Goal: Transaction & Acquisition: Purchase product/service

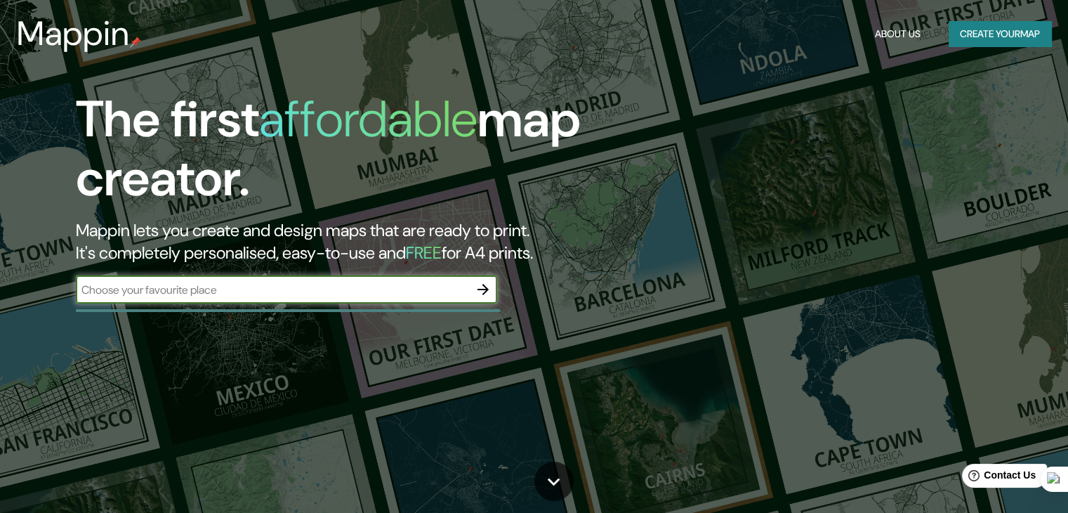
click at [459, 291] on input "text" at bounding box center [272, 290] width 393 height 16
type input "piura"
click at [489, 288] on icon "button" at bounding box center [483, 289] width 17 height 17
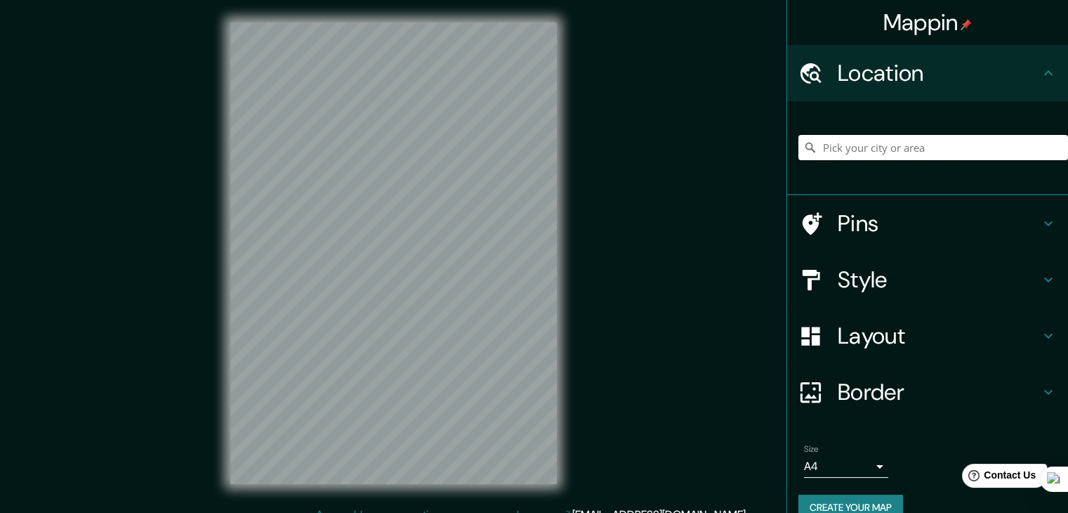
click at [921, 144] on input "Pick your city or area" at bounding box center [934, 147] width 270 height 25
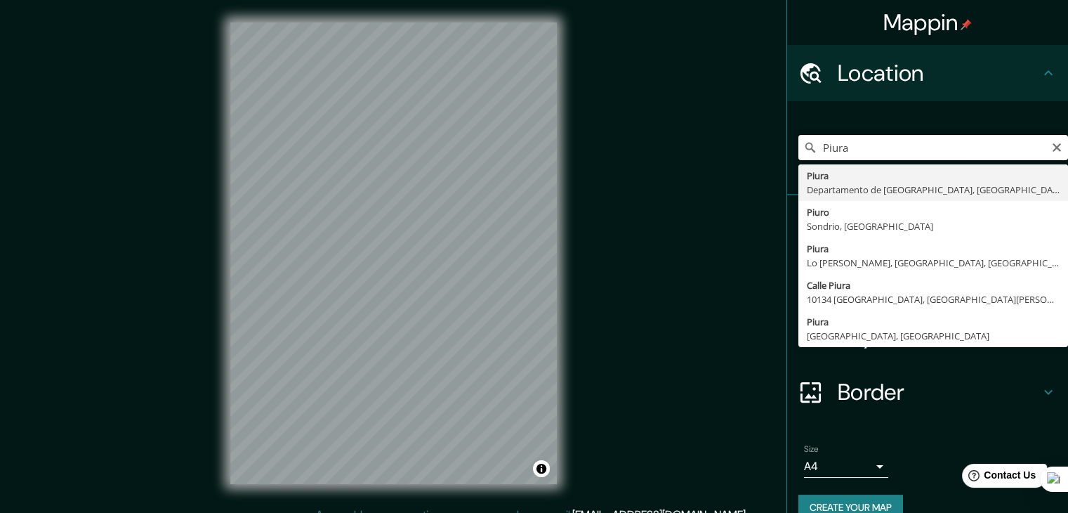
click at [860, 147] on input "Piura" at bounding box center [934, 147] width 270 height 25
type input "Piura, [GEOGRAPHIC_DATA], [GEOGRAPHIC_DATA]"
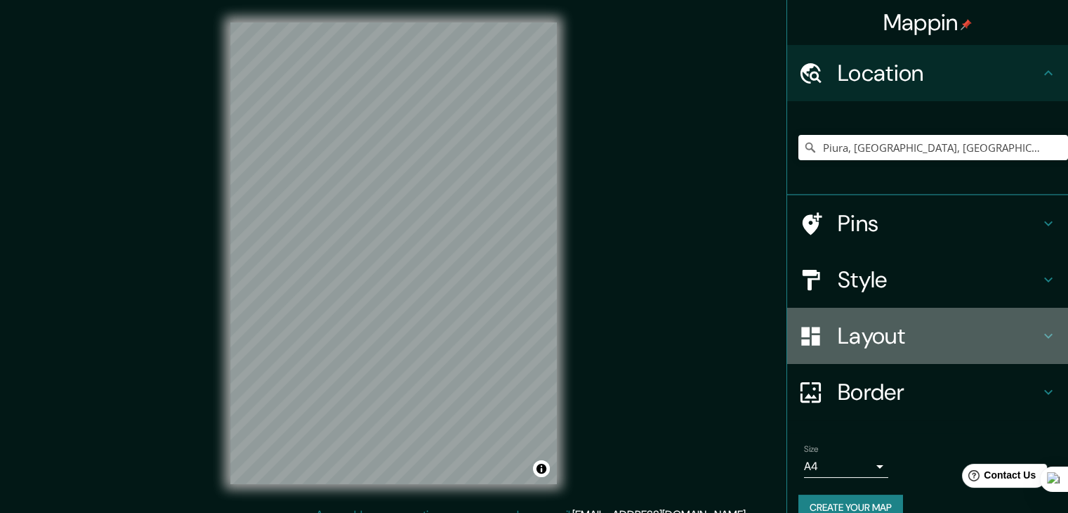
click at [874, 341] on h4 "Layout" at bounding box center [939, 336] width 202 height 28
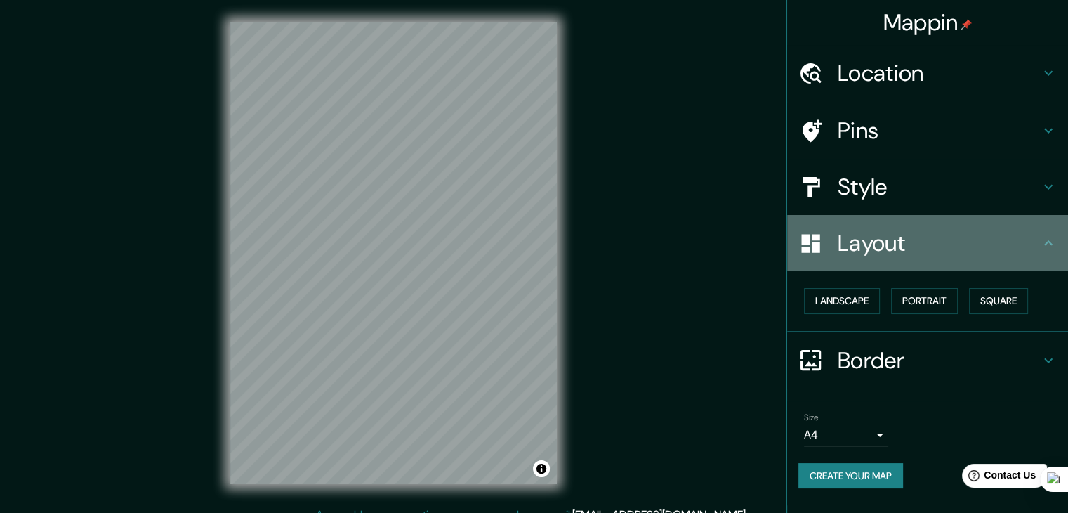
click at [891, 256] on h4 "Layout" at bounding box center [939, 243] width 202 height 28
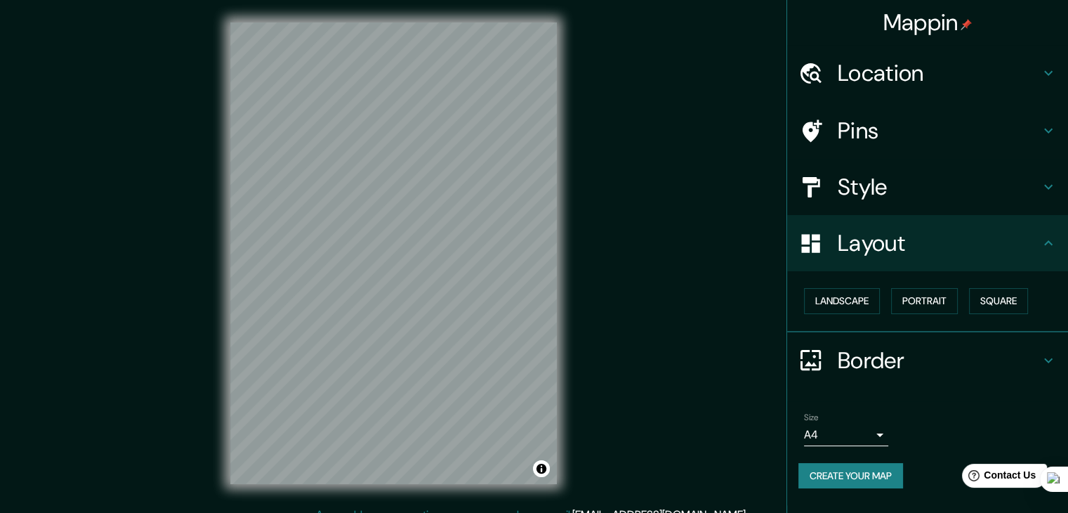
click at [882, 440] on body "Mappin Location [GEOGRAPHIC_DATA], [GEOGRAPHIC_DATA], [GEOGRAPHIC_DATA] Pins St…" at bounding box center [534, 256] width 1068 height 513
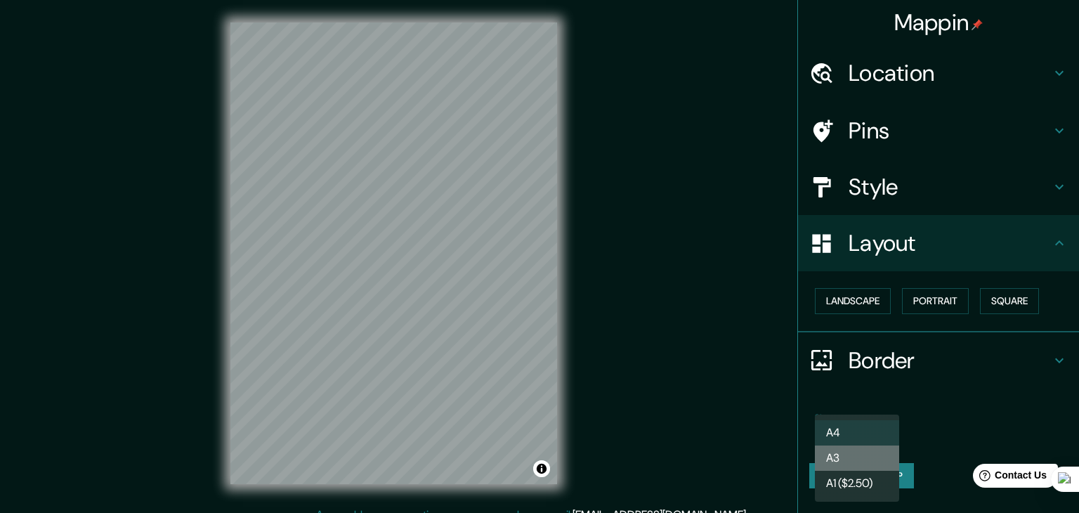
click at [876, 457] on li "A3" at bounding box center [857, 457] width 84 height 25
type input "a4"
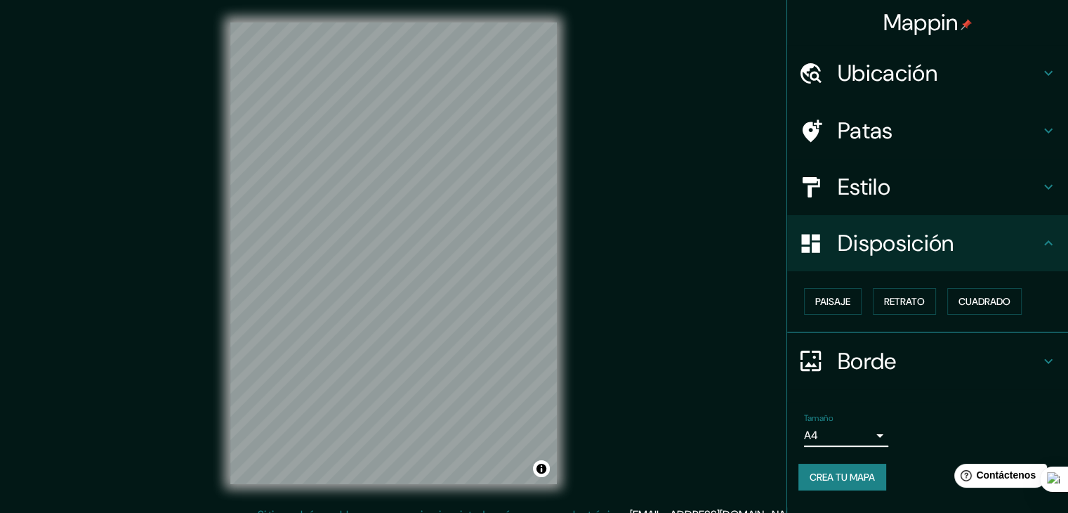
click at [984, 78] on h4 "Ubicación" at bounding box center [939, 73] width 202 height 28
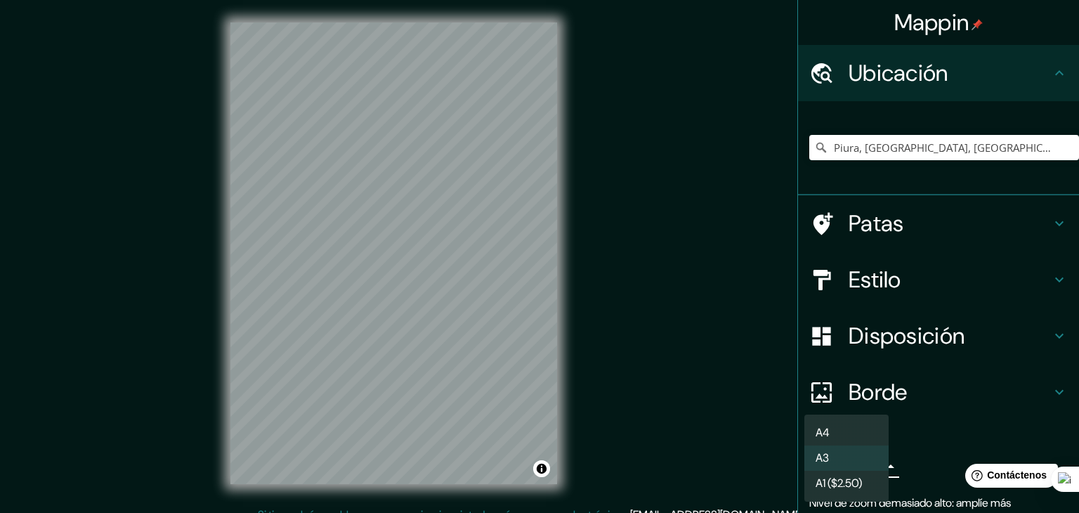
click at [821, 464] on body "Mappin Ubicación Piura, [GEOGRAPHIC_DATA], [GEOGRAPHIC_DATA] Patas Estilo Dispo…" at bounding box center [539, 256] width 1079 height 513
click at [852, 461] on li "A3" at bounding box center [846, 457] width 84 height 25
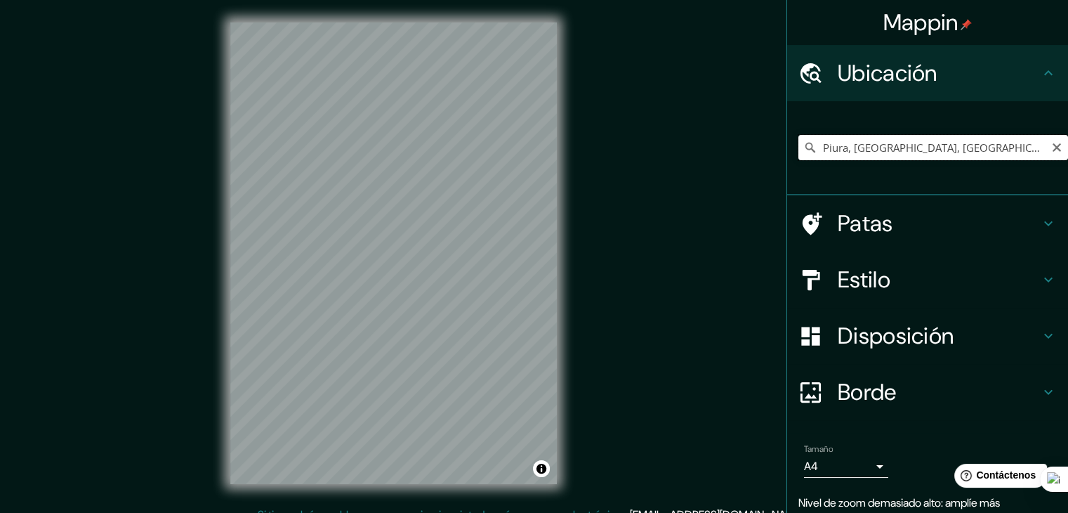
click at [1017, 153] on input "Piura, [GEOGRAPHIC_DATA], [GEOGRAPHIC_DATA]" at bounding box center [934, 147] width 270 height 25
drag, startPoint x: 1017, startPoint y: 153, endPoint x: 835, endPoint y: 161, distance: 182.1
click at [835, 161] on div "Piura, [GEOGRAPHIC_DATA], [GEOGRAPHIC_DATA]" at bounding box center [934, 147] width 270 height 70
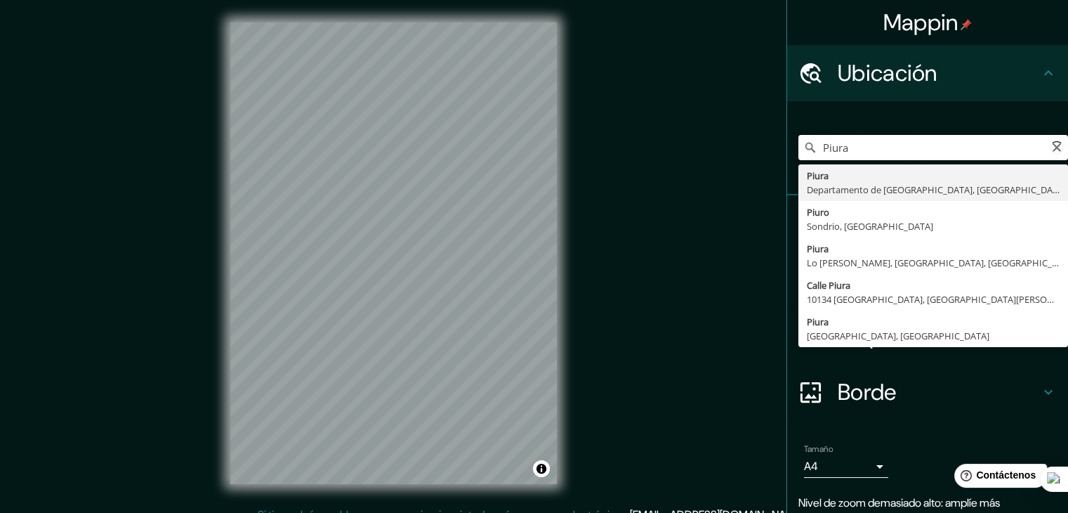
type input "Piura, [GEOGRAPHIC_DATA], [GEOGRAPHIC_DATA]"
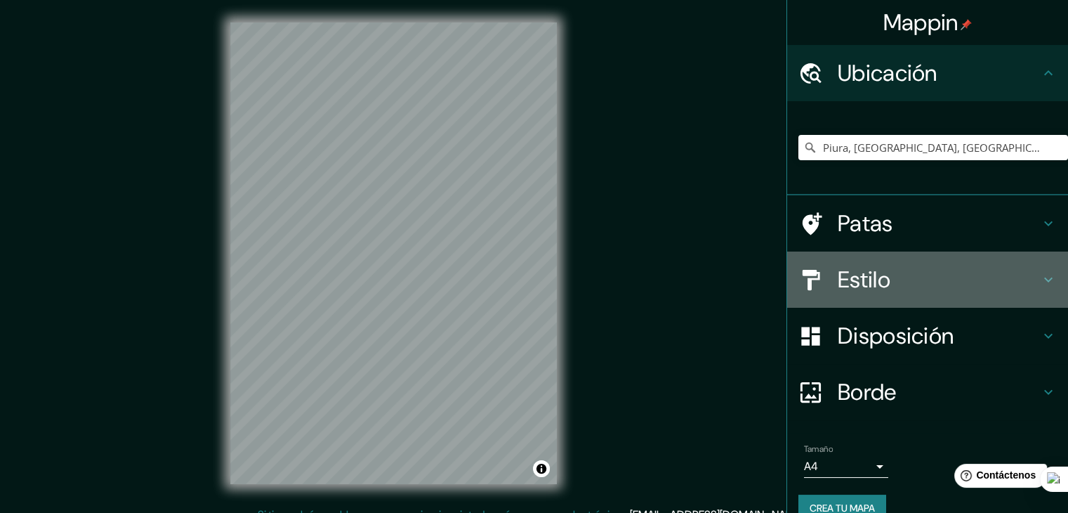
click at [863, 261] on div "Estilo" at bounding box center [927, 279] width 281 height 56
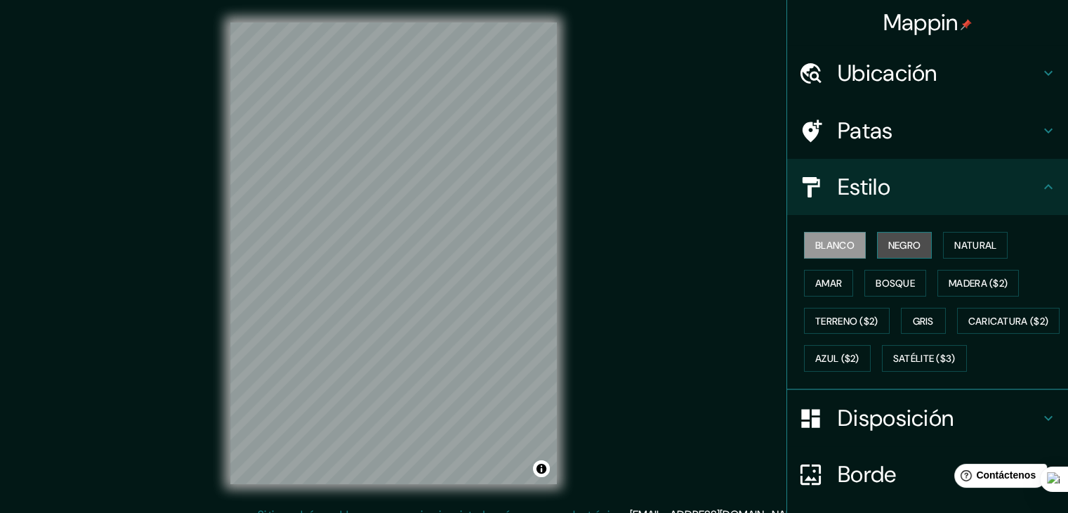
click at [894, 249] on font "Negro" at bounding box center [905, 245] width 33 height 13
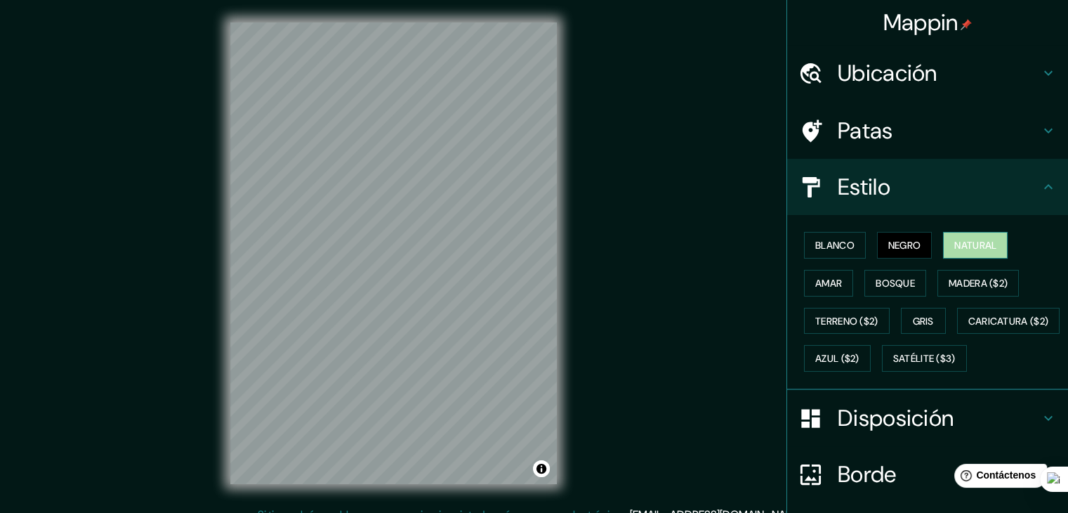
click at [981, 253] on font "Natural" at bounding box center [976, 245] width 42 height 18
click at [911, 248] on font "Negro" at bounding box center [905, 245] width 33 height 13
click at [830, 295] on div "Blanco Negro Natural Amar Bosque Madera ($2) Terreno ($2) Gris Caricatura ($2) …" at bounding box center [934, 301] width 270 height 151
click at [829, 290] on font "Amar" at bounding box center [828, 283] width 27 height 18
